Goal: Obtain resource: Download file/media

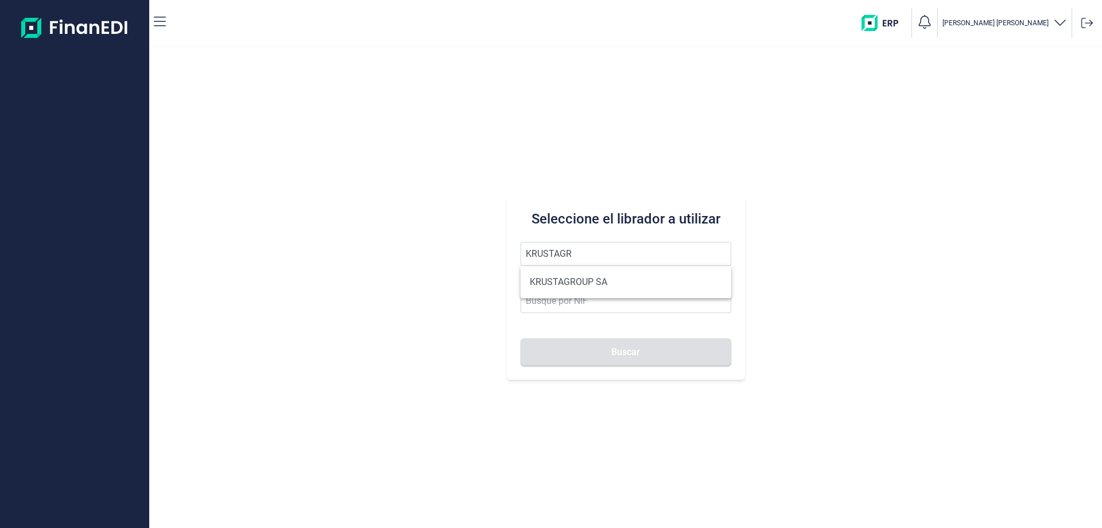
click at [576, 274] on li "KRUSTAGROUP SA" at bounding box center [626, 281] width 211 height 23
type input "KRUSTAGROUP SA"
type input "A21008560"
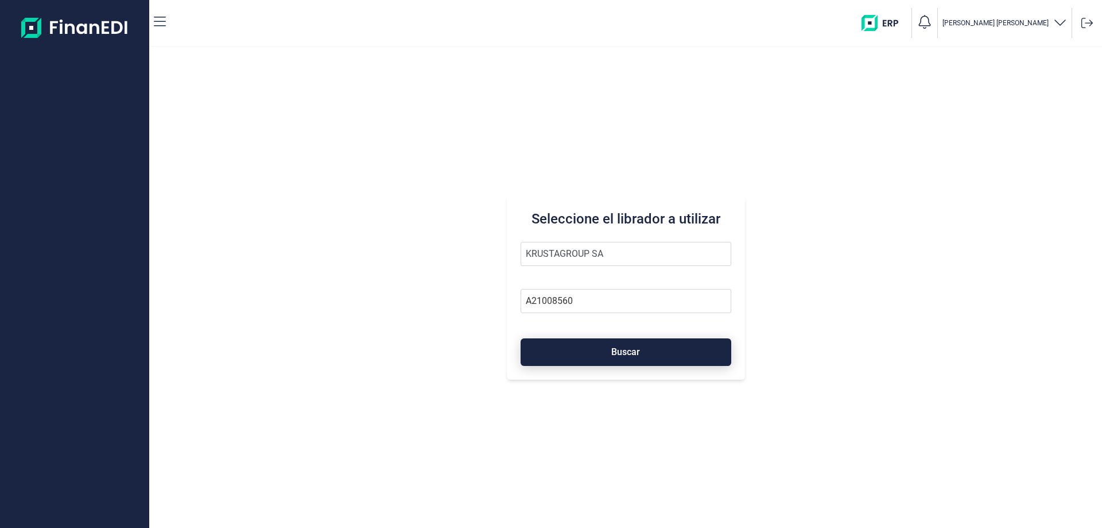
click at [589, 364] on button "Buscar" at bounding box center [626, 352] width 211 height 28
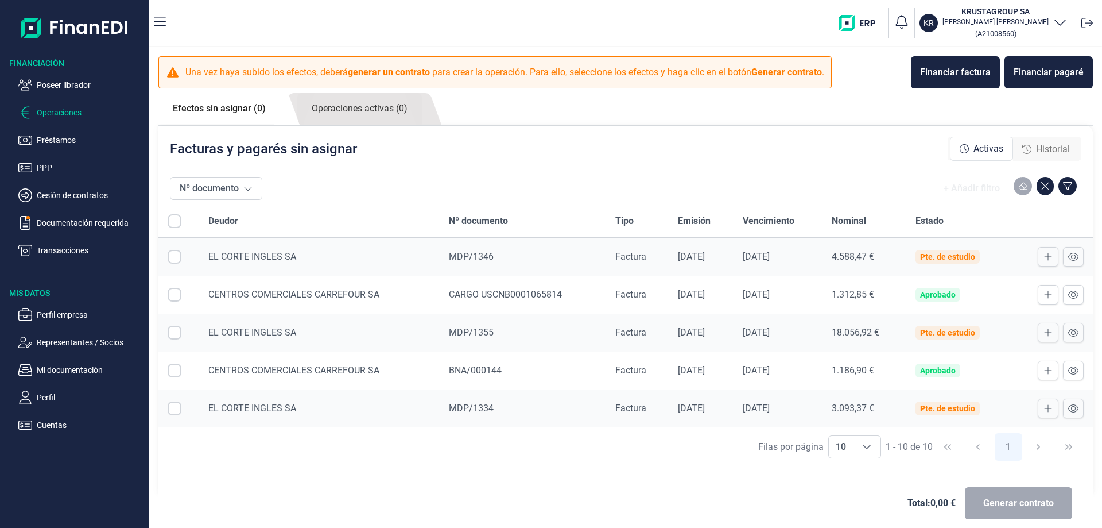
checkbox input "true"
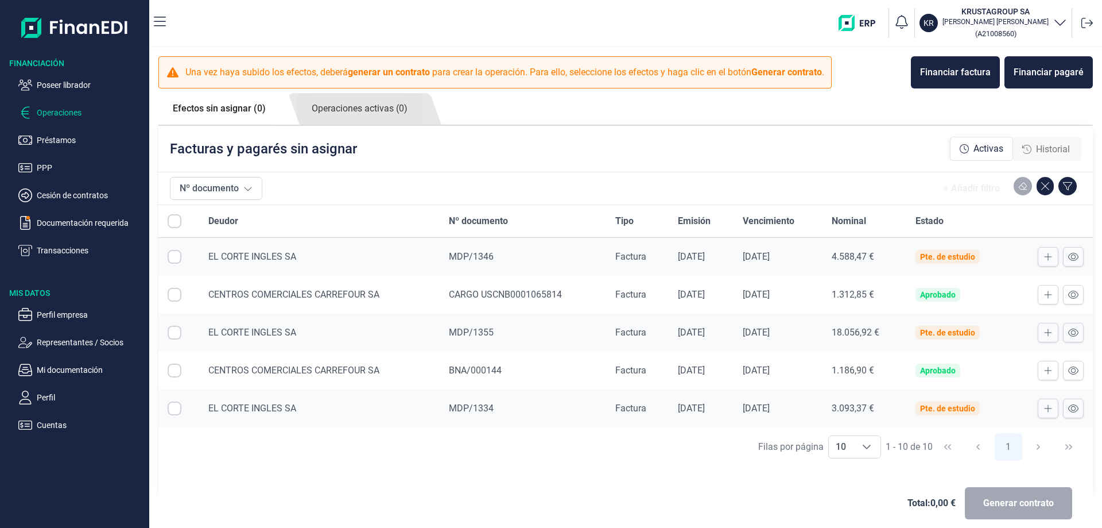
checkbox input "true"
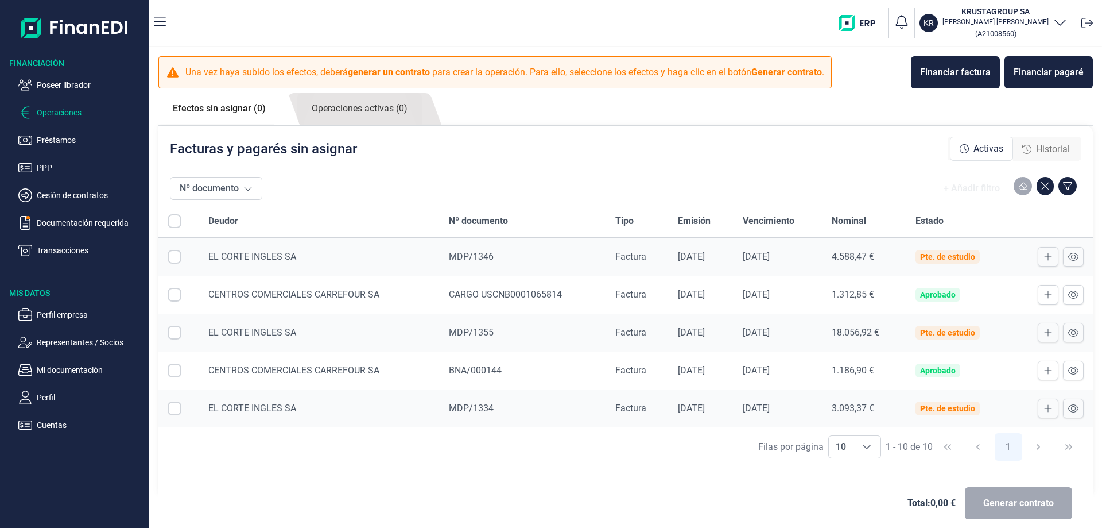
checkbox input "true"
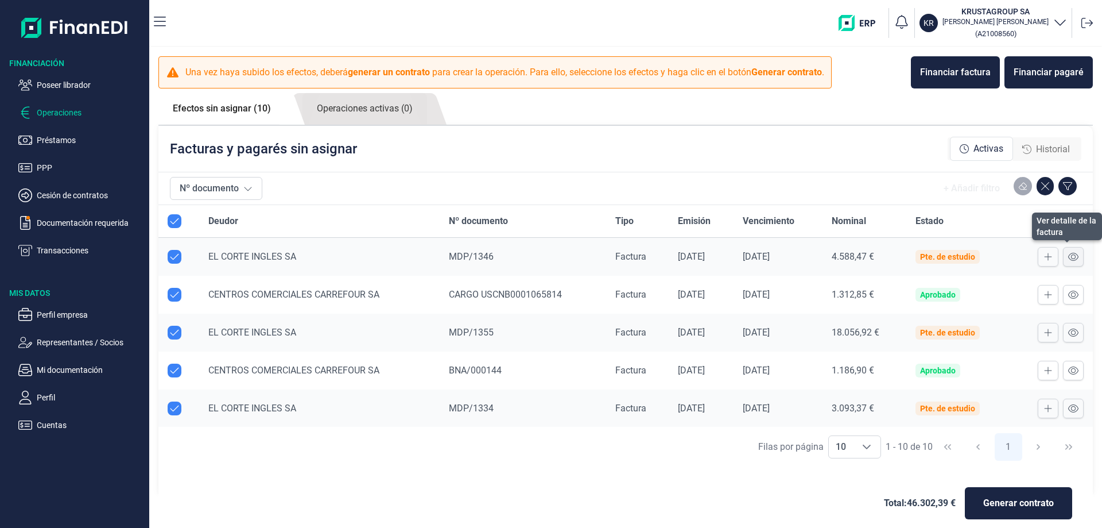
click at [1071, 257] on button at bounding box center [1073, 257] width 21 height 20
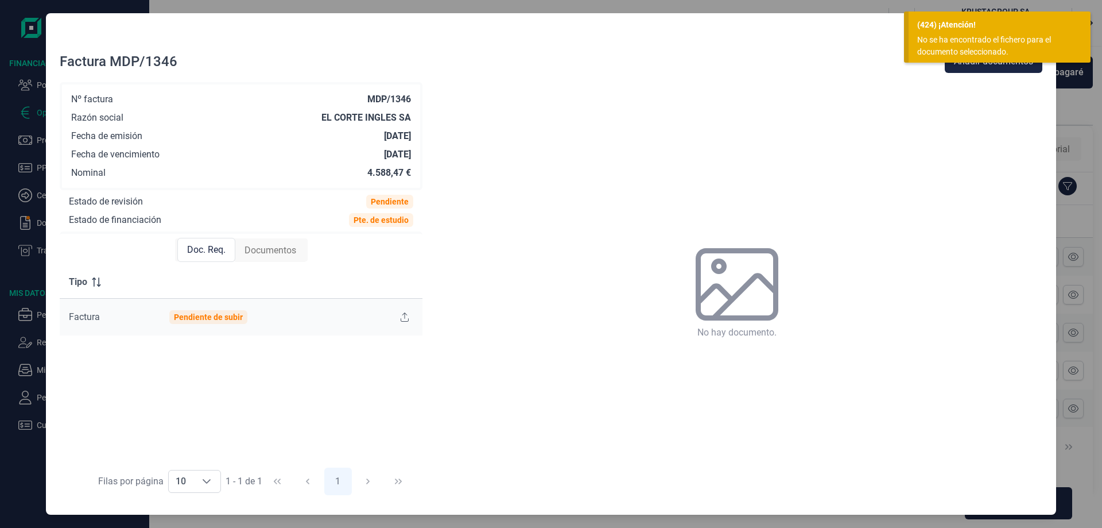
click at [992, 49] on div "No se ha encontrado el fichero para el documento seleccionado." at bounding box center [995, 46] width 156 height 24
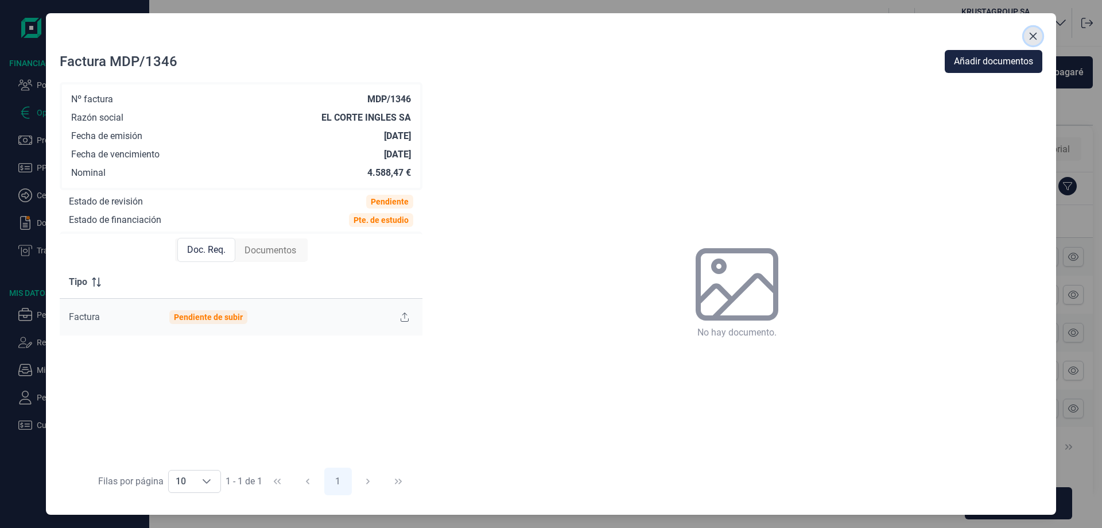
click at [1035, 34] on icon "Close" at bounding box center [1033, 36] width 7 height 7
